Goal: Find specific page/section: Find specific page/section

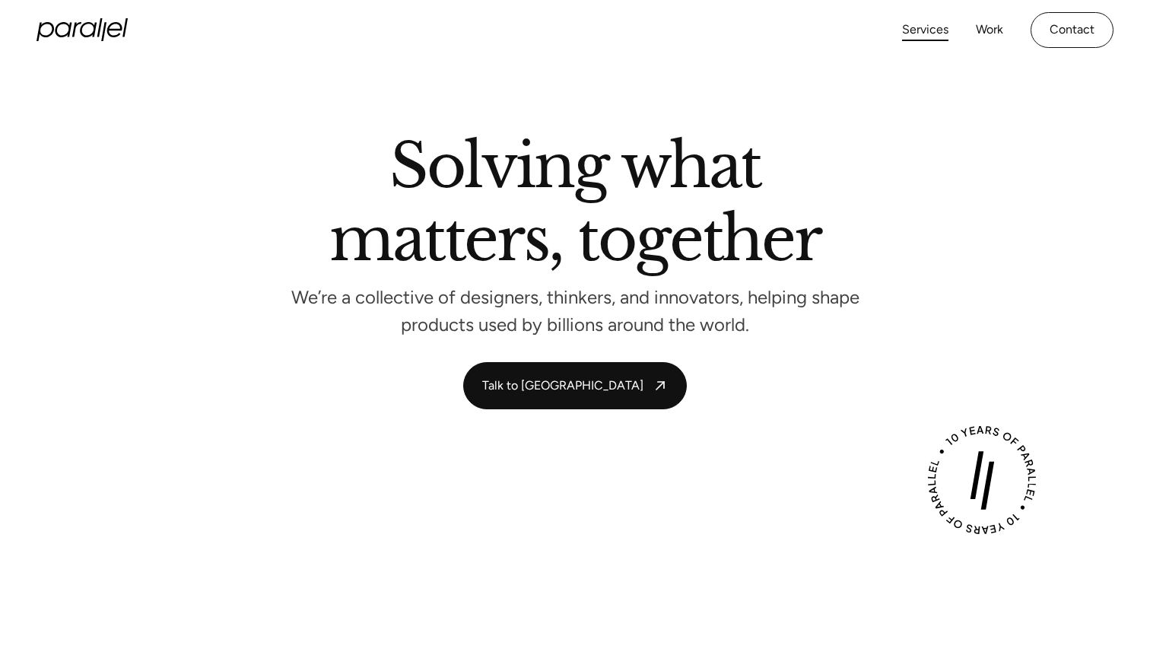
click at [926, 32] on link "Services" at bounding box center [925, 30] width 46 height 22
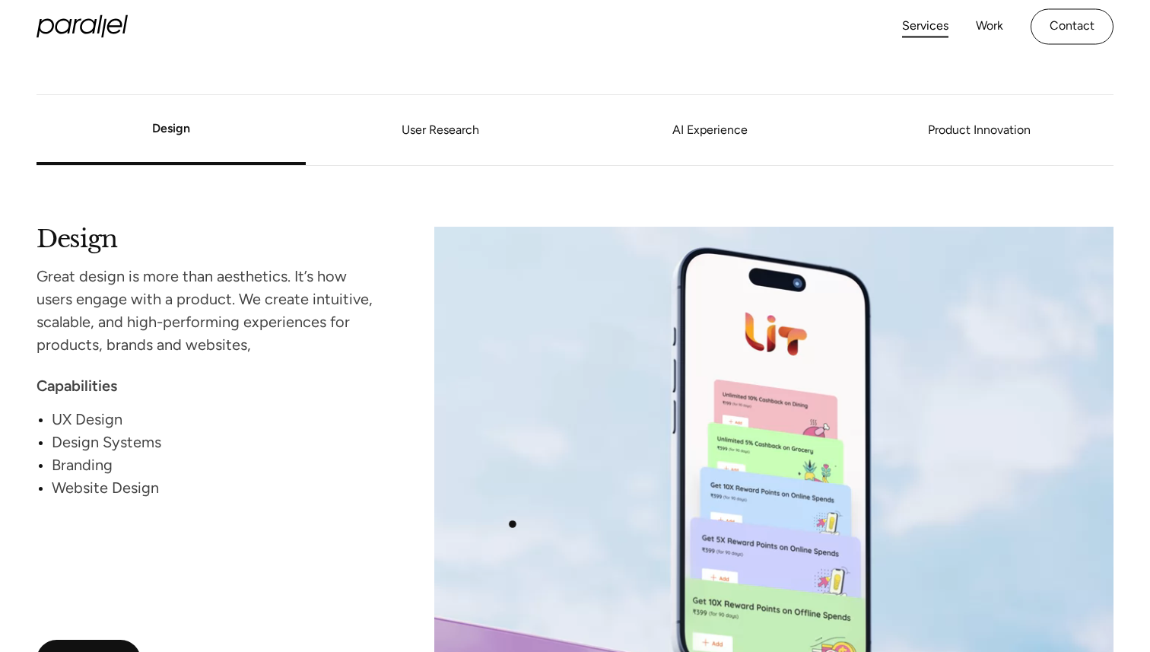
scroll to position [1272, 0]
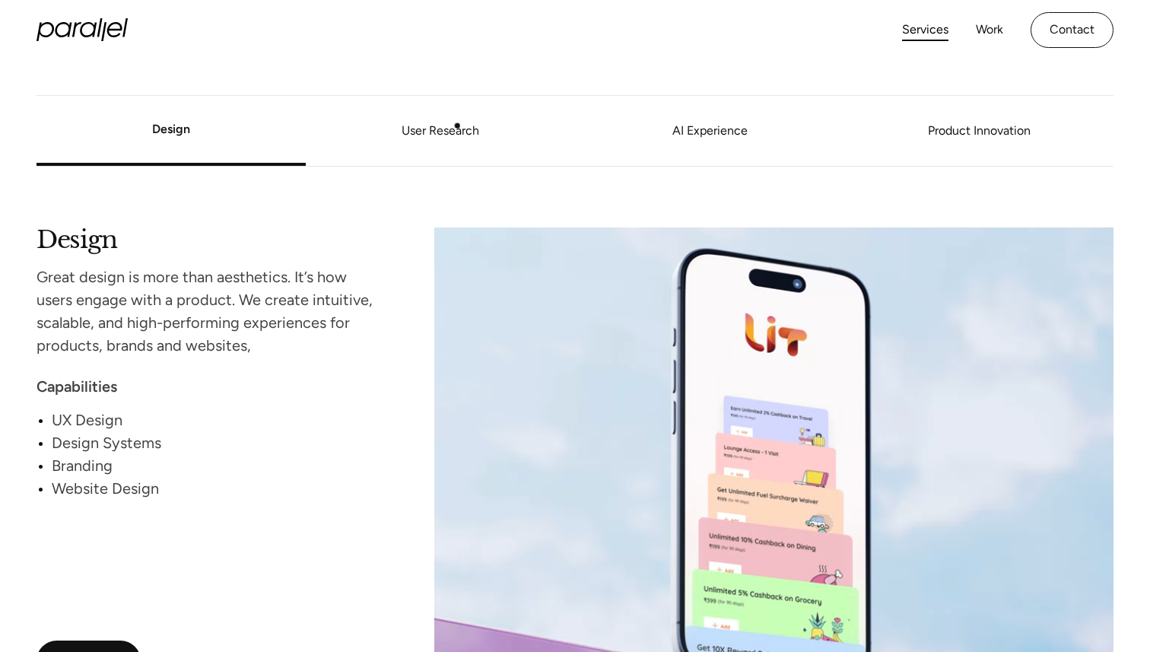
click at [457, 127] on link "User Research" at bounding box center [440, 131] width 269 height 9
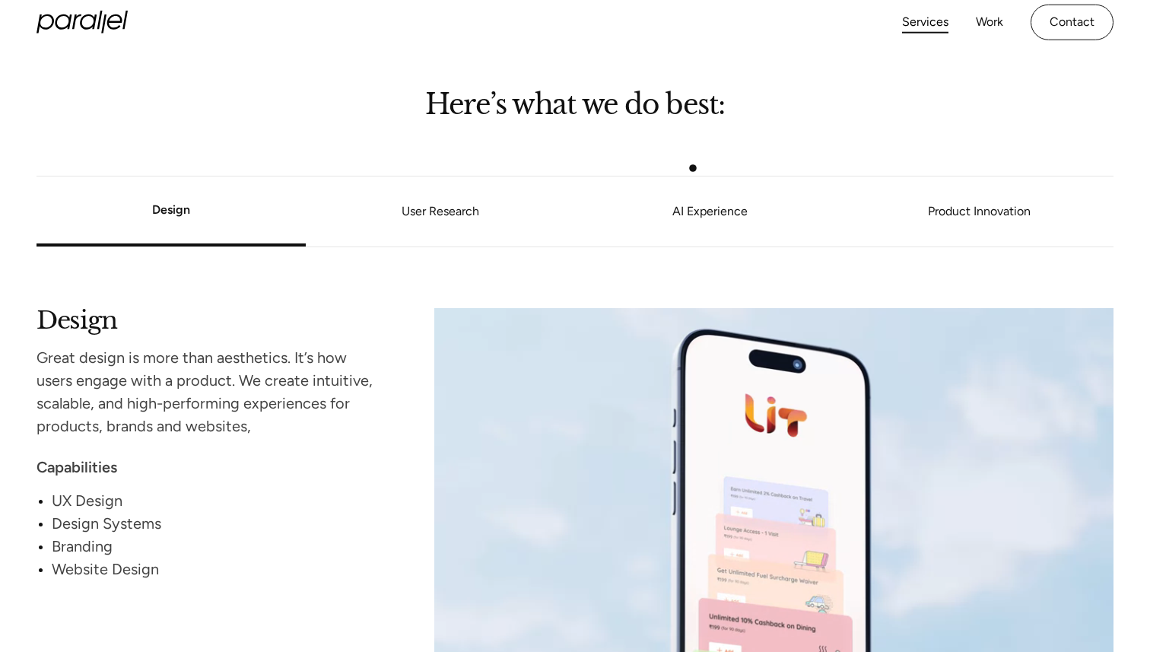
scroll to position [1185, 0]
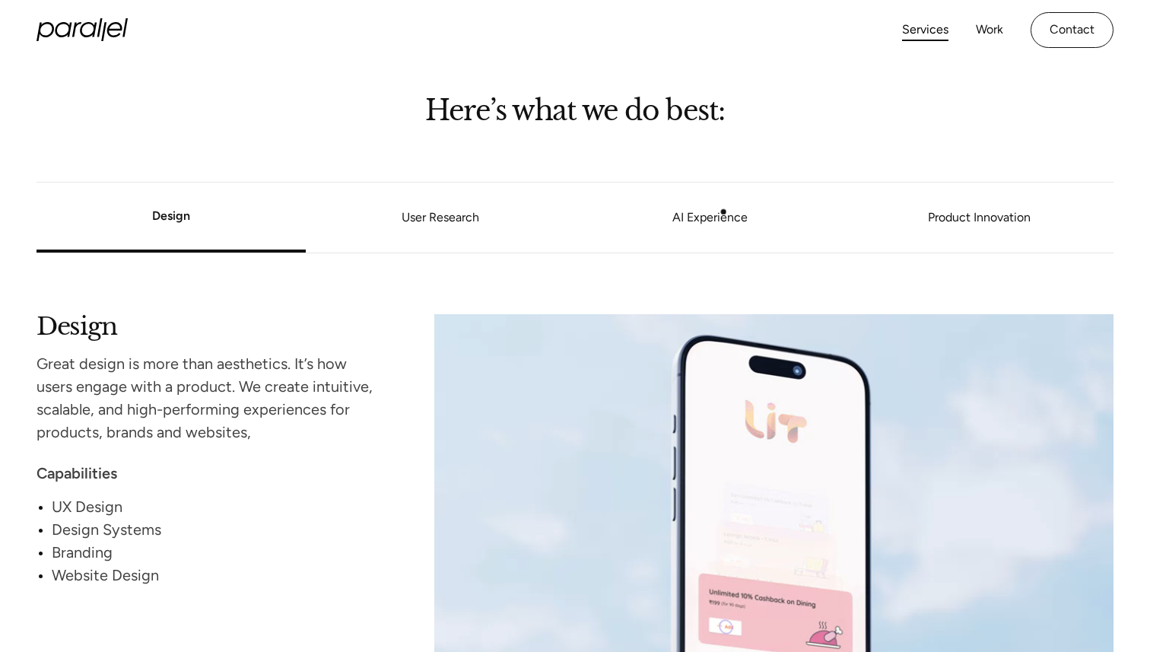
click at [715, 217] on link "AI Experience" at bounding box center [709, 218] width 269 height 9
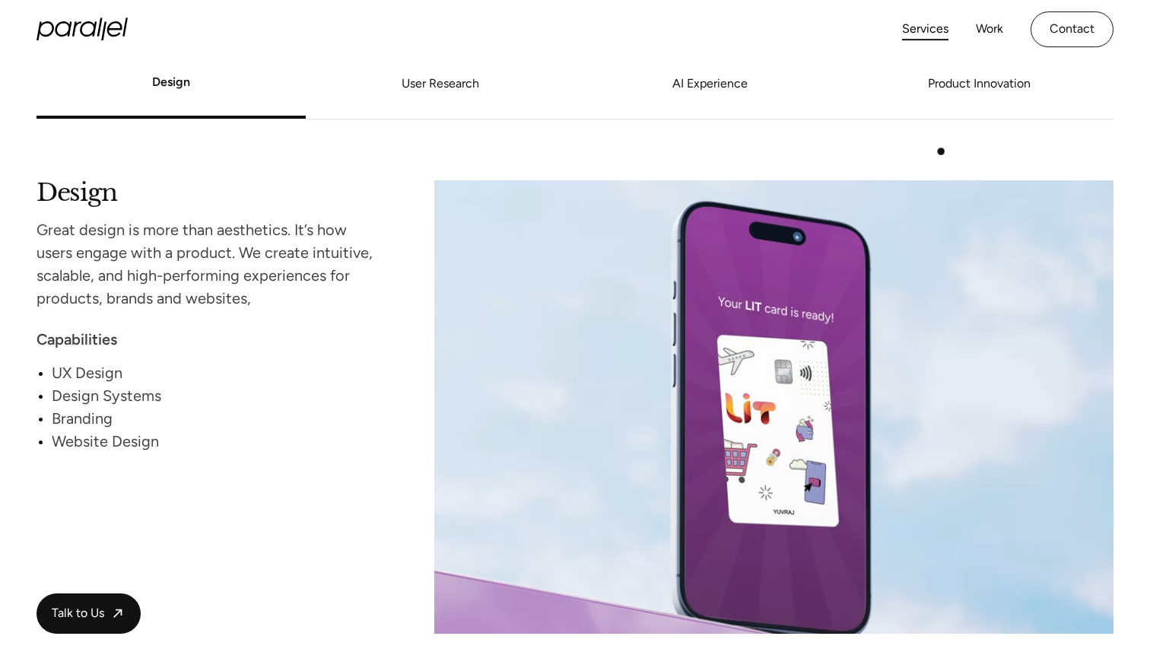
scroll to position [1249, 0]
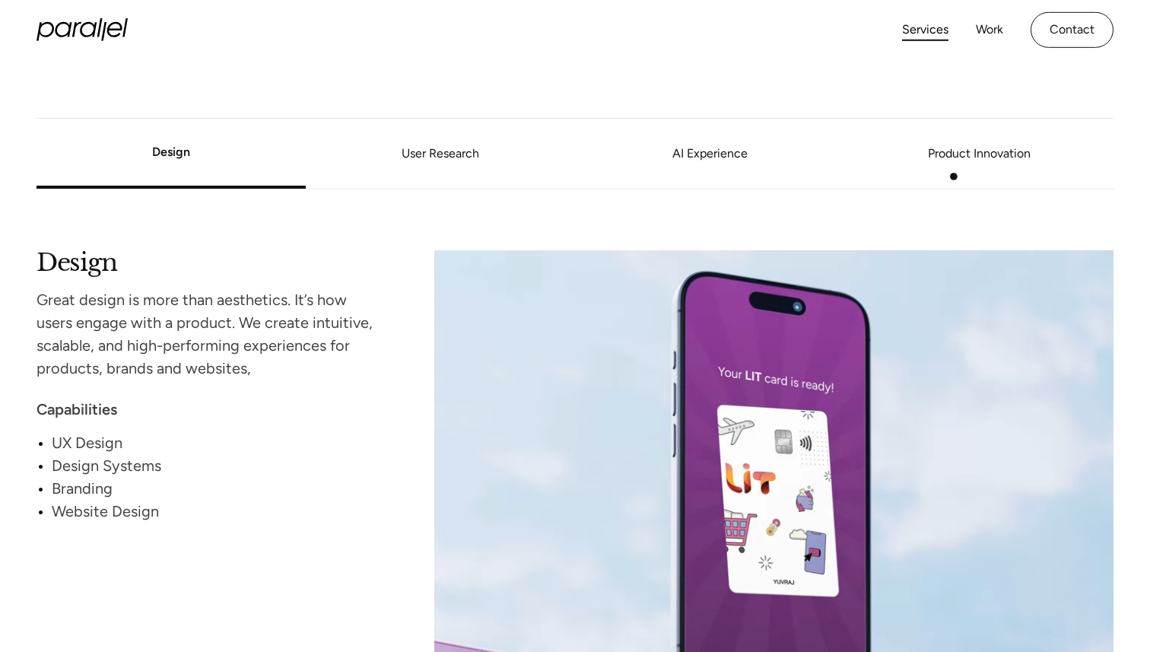
click at [962, 169] on li "Product Innovation" at bounding box center [978, 154] width 269 height 58
click at [981, 150] on link "Product Innovation" at bounding box center [978, 154] width 269 height 9
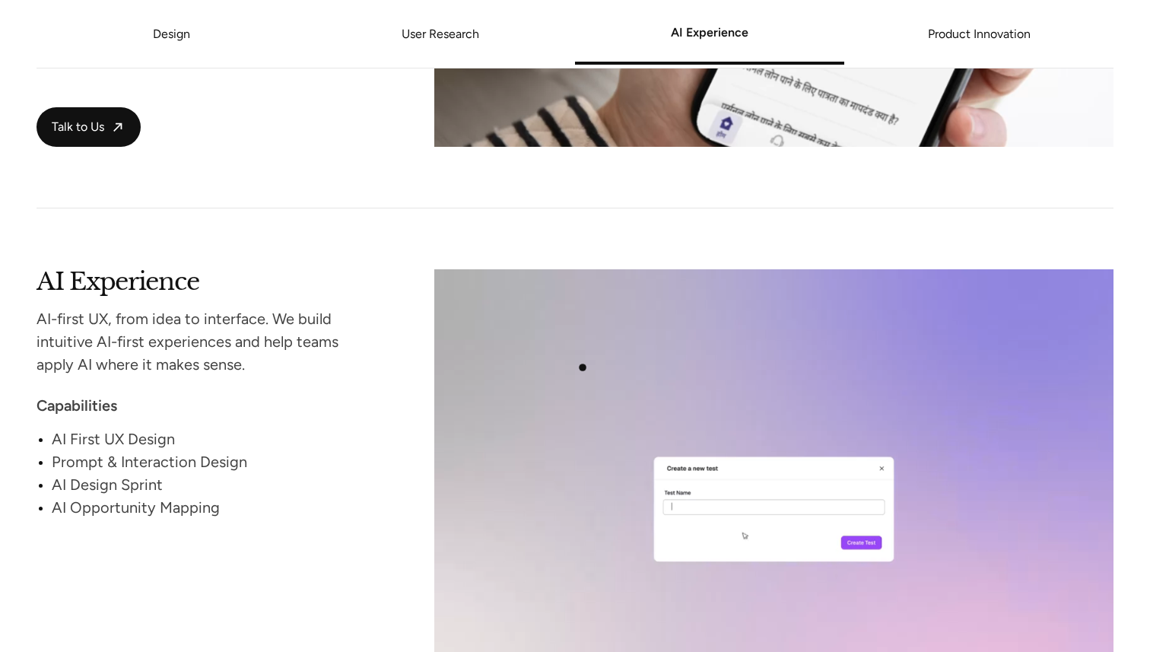
scroll to position [2398, 0]
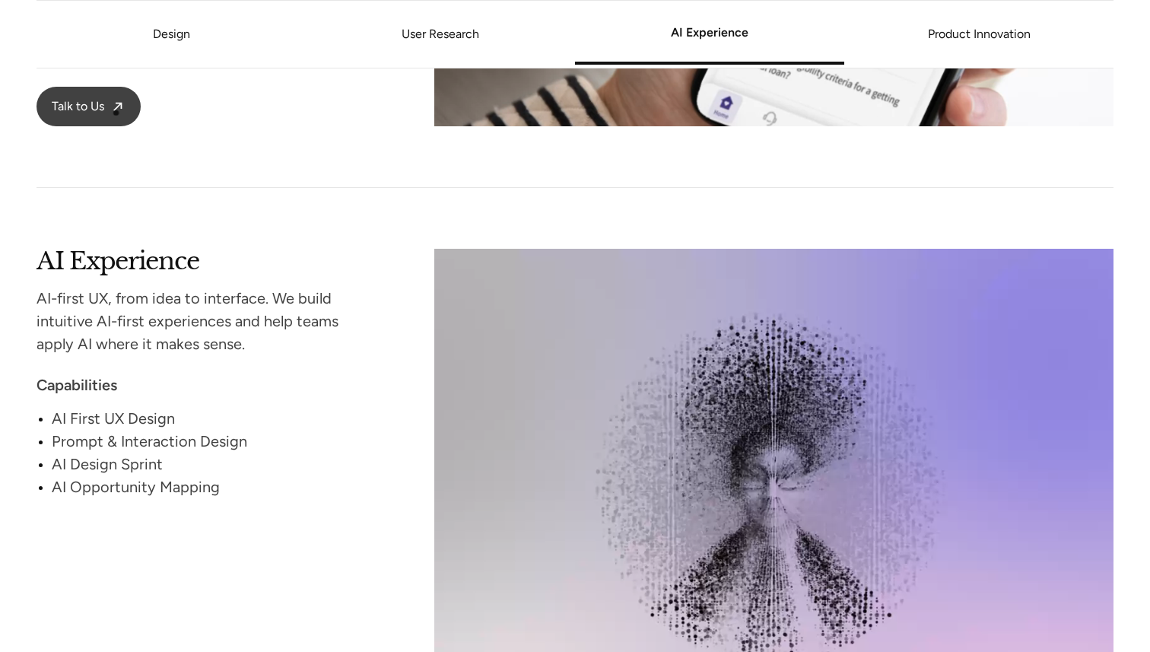
click at [110, 110] on link "Talk to Us" at bounding box center [89, 107] width 104 height 40
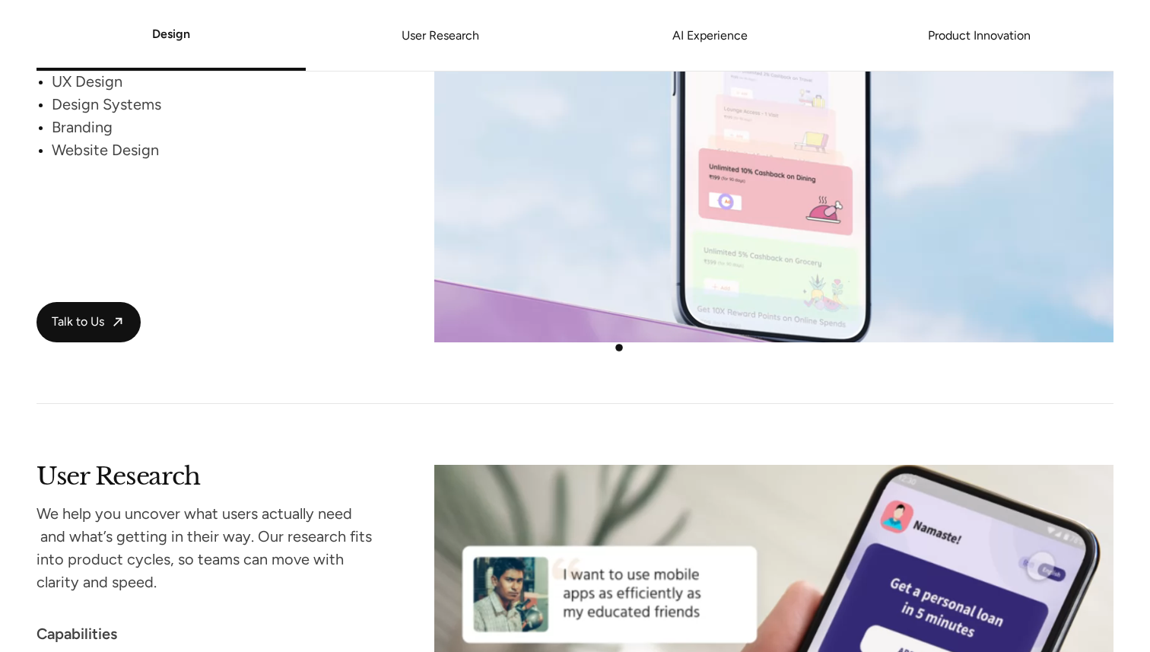
scroll to position [1612, 0]
